Goal: Go to known website: Access a specific website the user already knows

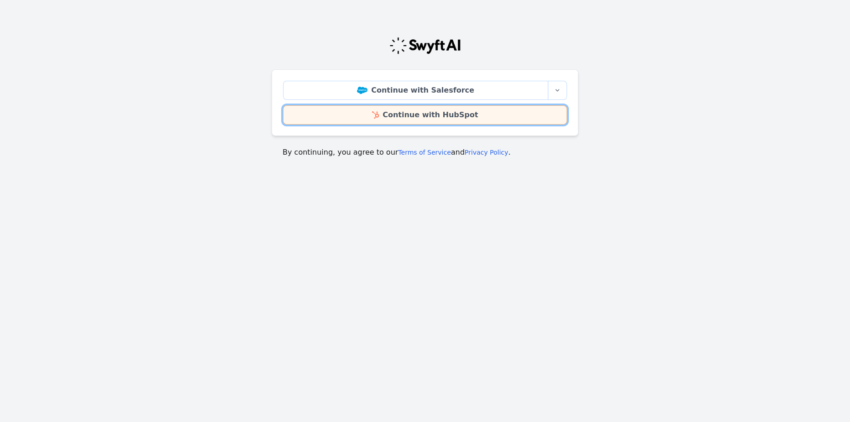
click at [399, 116] on link "Continue with HubSpot" at bounding box center [425, 114] width 284 height 19
